Goal: Use online tool/utility

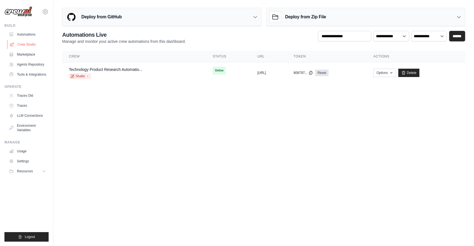
click at [29, 44] on link "Crew Studio" at bounding box center [28, 44] width 42 height 9
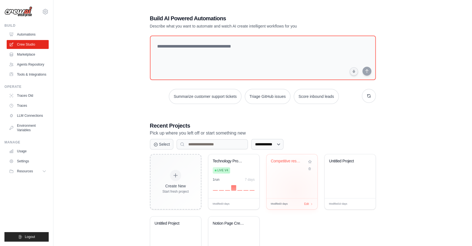
click at [295, 190] on div "Competitive research and analysis" at bounding box center [291, 176] width 51 height 44
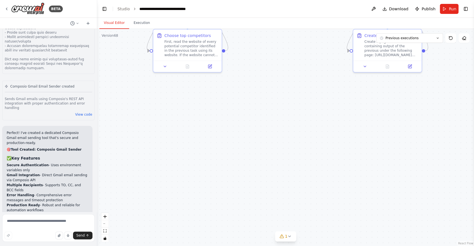
scroll to position [2537, 0]
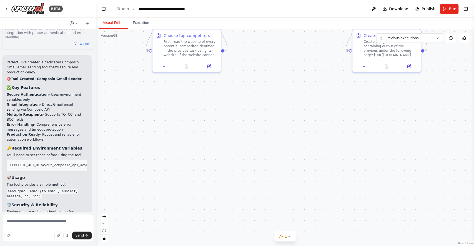
drag, startPoint x: 135, startPoint y: 96, endPoint x: 96, endPoint y: 92, distance: 38.5
click at [96, 92] on div "BETA Hello! I'm the CrewAI assistant. What kind of automation do you want to bu…" at bounding box center [237, 123] width 474 height 246
click at [88, 23] on icon at bounding box center [87, 23] width 4 height 4
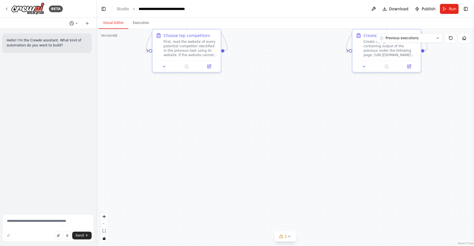
click at [77, 24] on icon at bounding box center [76, 23] width 3 height 3
click at [77, 24] on div at bounding box center [48, 123] width 96 height 246
click at [104, 8] on button "Toggle Left Sidebar" at bounding box center [104, 9] width 8 height 8
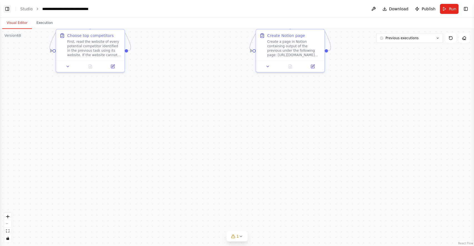
click at [8, 9] on button "Toggle Left Sidebar" at bounding box center [7, 9] width 8 height 8
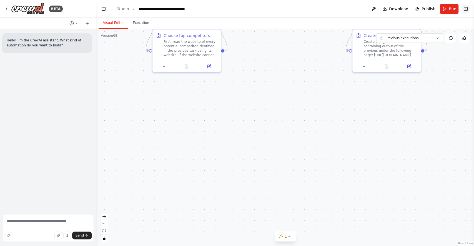
click at [466, 10] on button "Toggle Right Sidebar" at bounding box center [466, 9] width 8 height 8
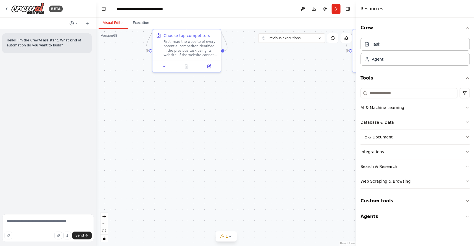
click at [397, 9] on div "Resources" at bounding box center [415, 9] width 118 height 18
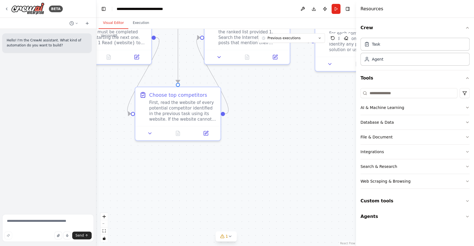
drag, startPoint x: 267, startPoint y: 171, endPoint x: 277, endPoint y: 188, distance: 20.1
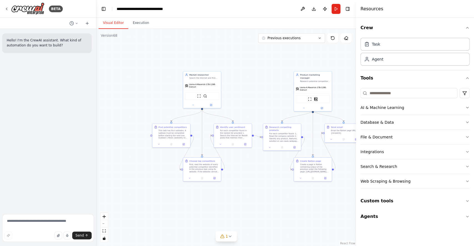
drag, startPoint x: 275, startPoint y: 178, endPoint x: 223, endPoint y: 186, distance: 52.1
